Goal: Use online tool/utility

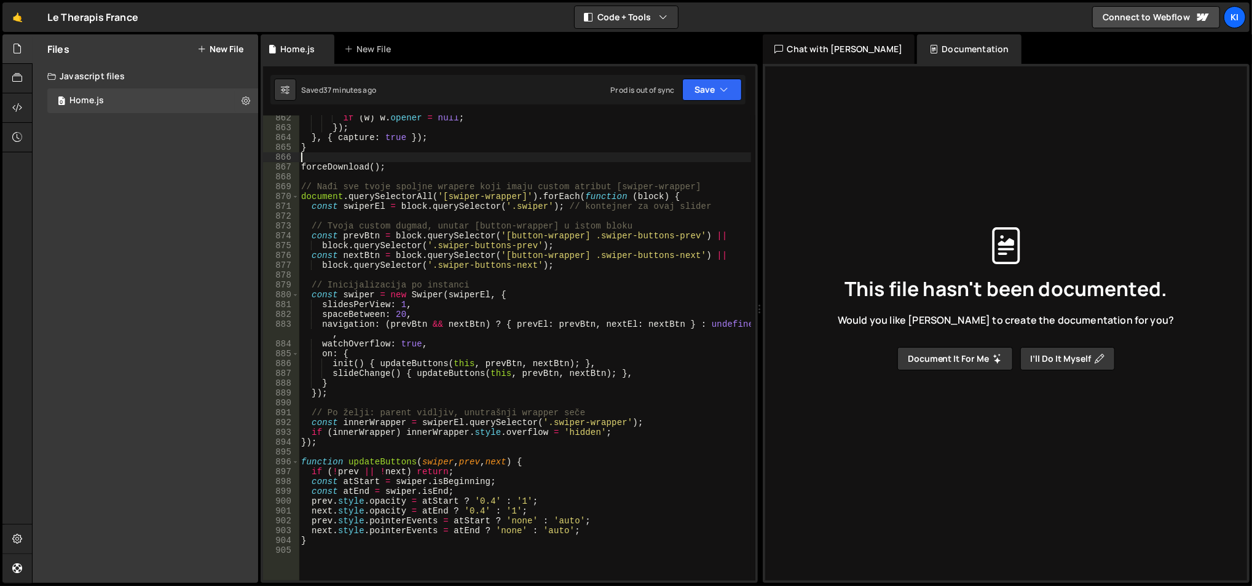
scroll to position [8539, 0]
click at [519, 305] on div "if ( w ) w . opener = null ; }) ; } , { capture : true }) ; } forceDownload ( )…" at bounding box center [525, 356] width 453 height 486
click at [519, 309] on div "if ( w ) w . opener = null ; }) ; } , { capture : true }) ; } forceDownload ( )…" at bounding box center [525, 356] width 453 height 486
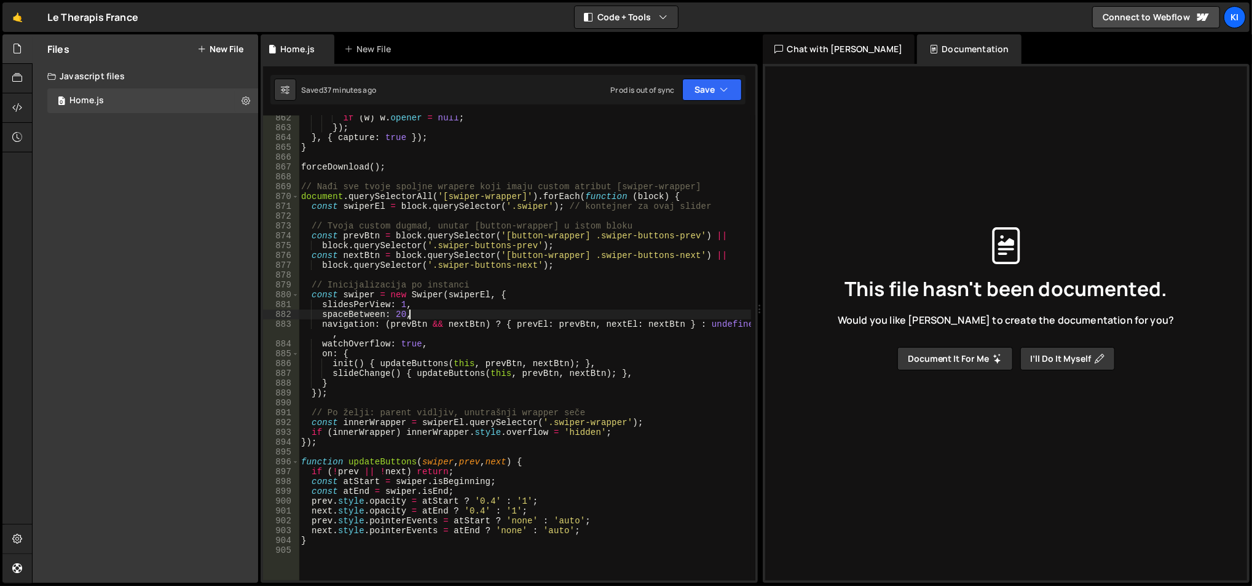
click at [519, 309] on div "if ( w ) w . opener = null ; }) ; } , { capture : true }) ; } forceDownload ( )…" at bounding box center [525, 356] width 453 height 486
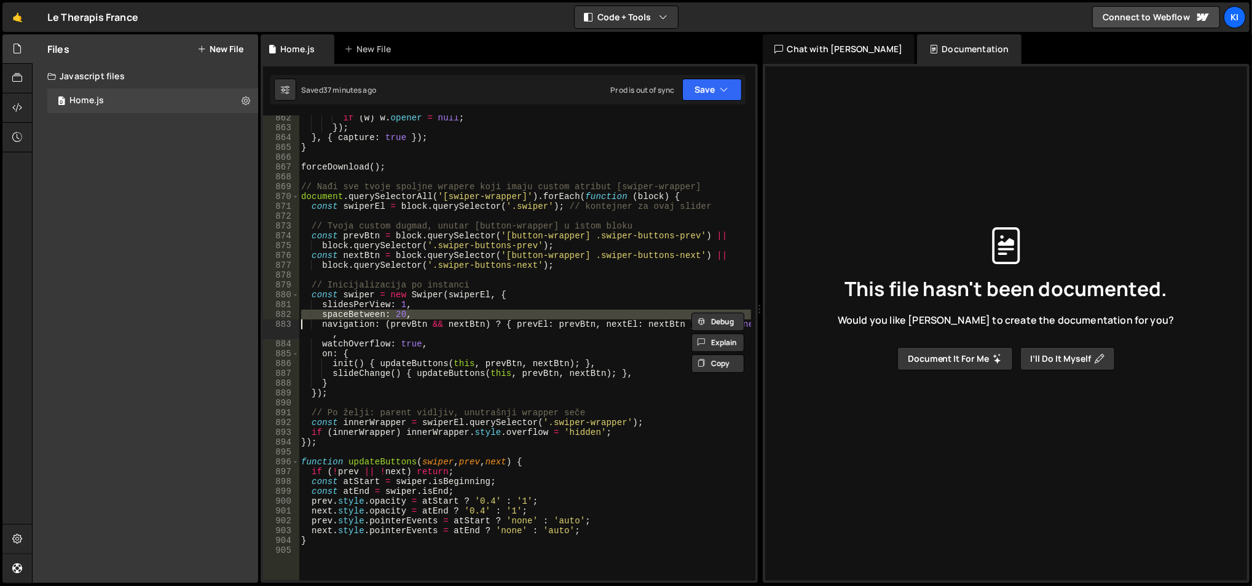
click at [519, 309] on div "if ( w ) w . opener = null ; }) ; } , { capture : true }) ; } forceDownload ( )…" at bounding box center [525, 356] width 453 height 486
click at [534, 301] on div "if ( w ) w . opener = null ; }) ; } , { capture : true }) ; } forceDownload ( )…" at bounding box center [525, 356] width 453 height 486
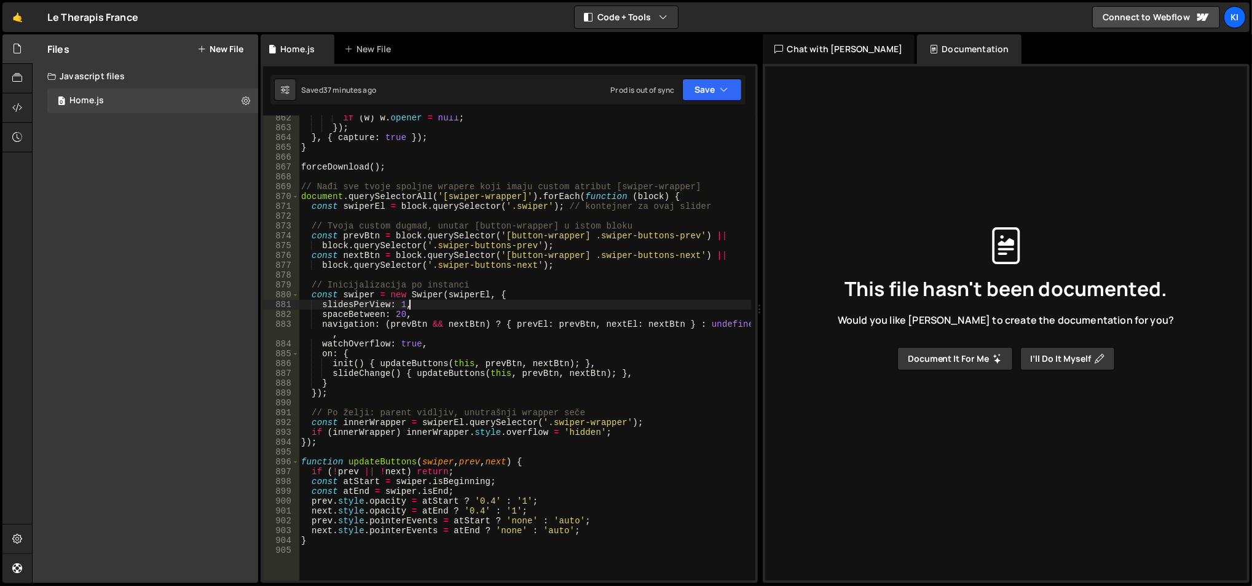
click at [534, 301] on div "if ( w ) w . opener = null ; }) ; } , { capture : true }) ; } forceDownload ( )…" at bounding box center [525, 356] width 453 height 486
click at [537, 309] on div "if ( w ) w . opener = null ; }) ; } , { capture : true }) ; } forceDownload ( )…" at bounding box center [525, 356] width 453 height 486
click at [398, 312] on div "if ( w ) w . opener = null ; }) ; } , { capture : true }) ; } forceDownload ( )…" at bounding box center [525, 356] width 453 height 486
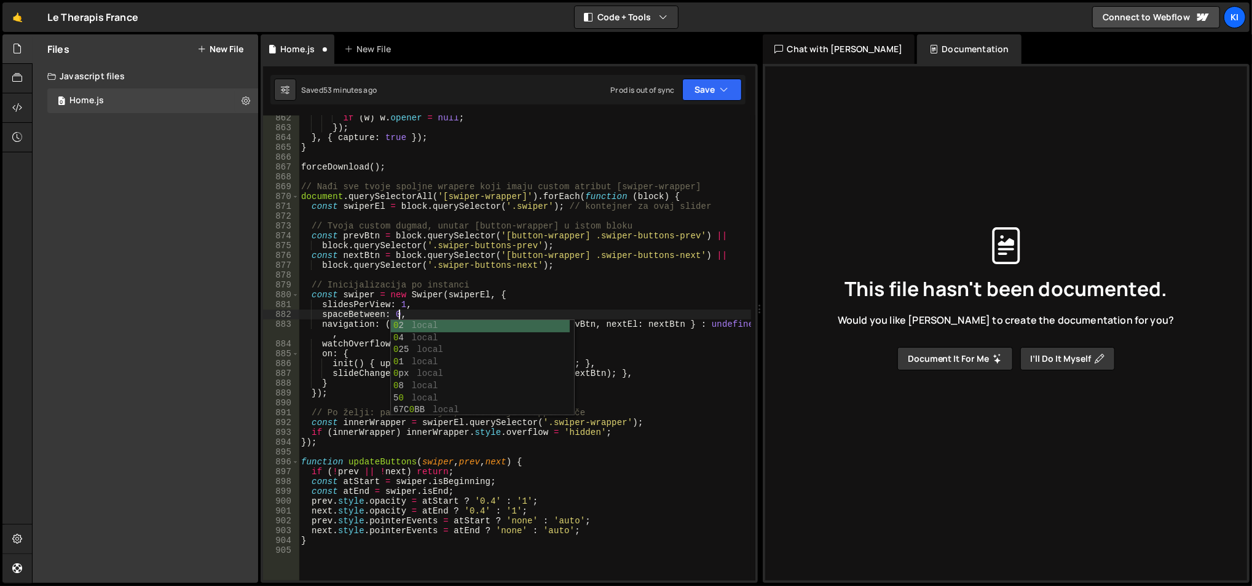
scroll to position [0, 6]
click at [392, 312] on div "if ( w ) w . opener = null ; }) ; } , { capture : true }) ; } forceDownload ( )…" at bounding box center [525, 356] width 453 height 486
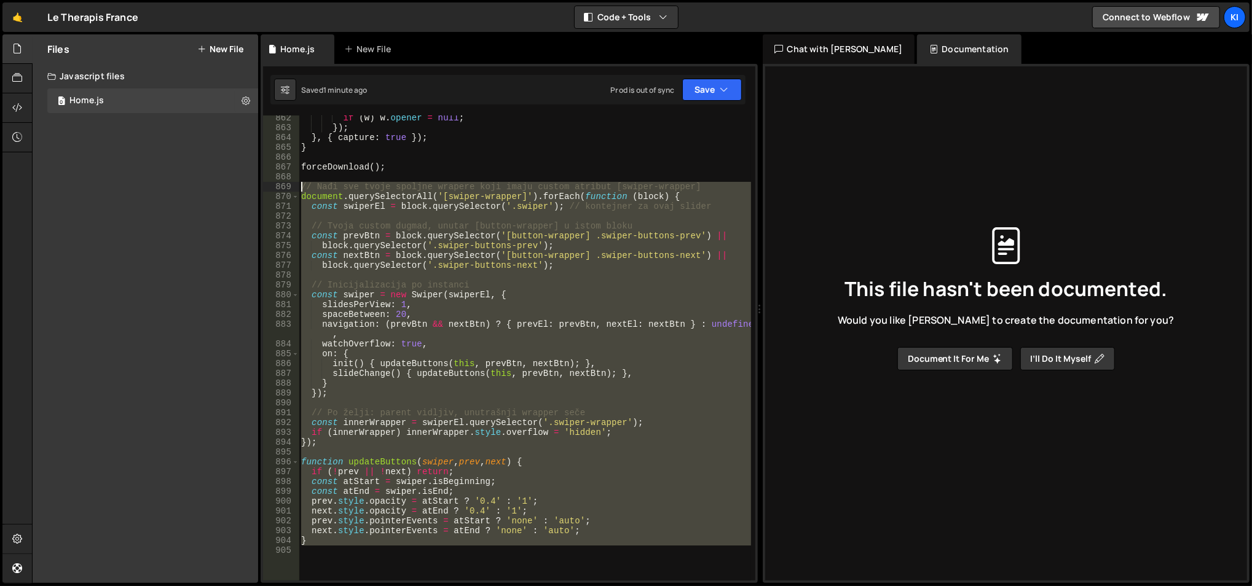
drag, startPoint x: 369, startPoint y: 554, endPoint x: 301, endPoint y: 189, distance: 371.6
click at [301, 189] on div "if ( w ) w . opener = null ; }) ; } , { capture : true }) ; } forceDownload ( )…" at bounding box center [525, 356] width 453 height 486
type textarea "// Nađi sve tvoje spoljne wrapere koji imaju custom atribut [swiper-wrapper] do…"
